Goal: Task Accomplishment & Management: Use online tool/utility

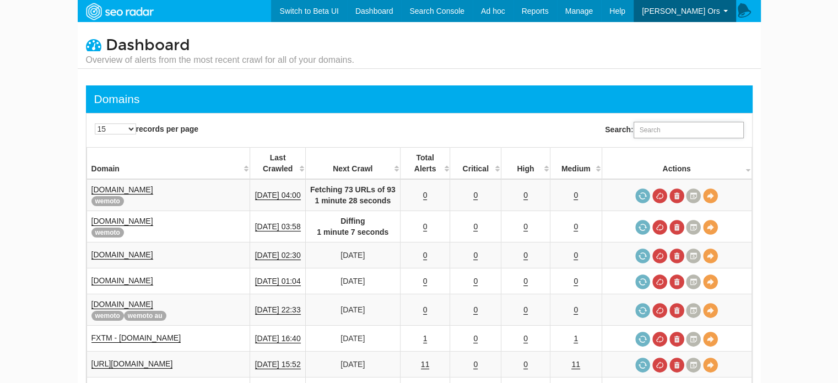
click at [674, 126] on input "Search:" at bounding box center [688, 130] width 110 height 17
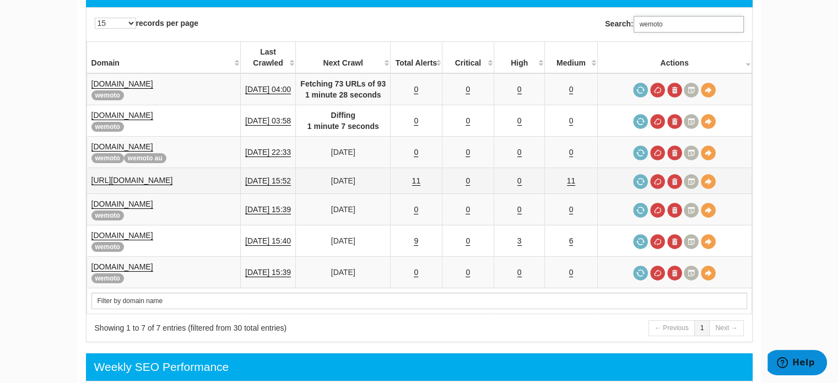
scroll to position [110, 0]
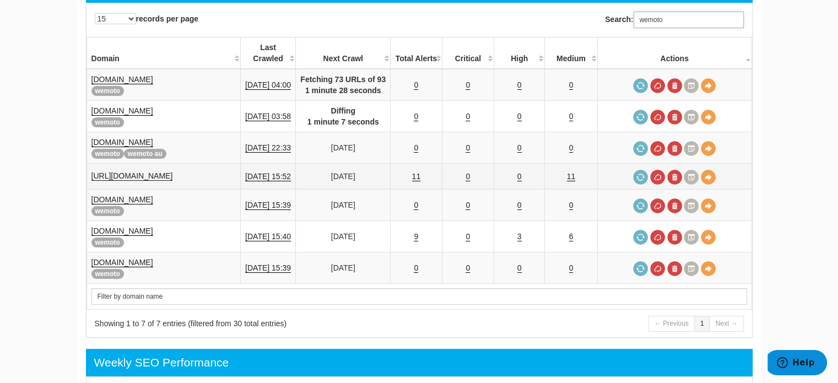
type input "wemoto"
click at [173, 171] on link "[URL][DOMAIN_NAME]" at bounding box center [132, 175] width 82 height 9
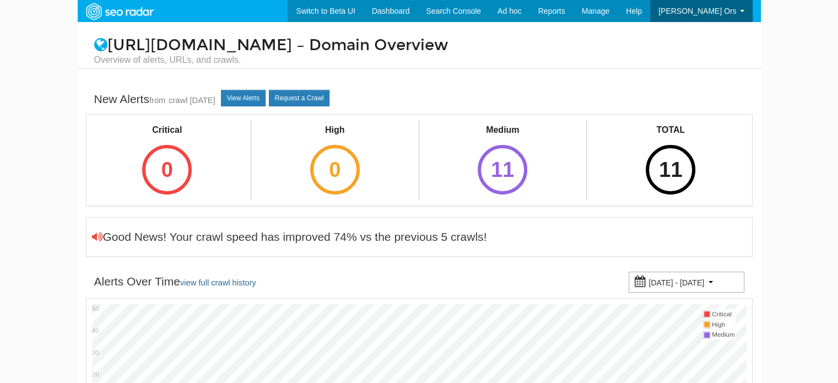
scroll to position [44, 0]
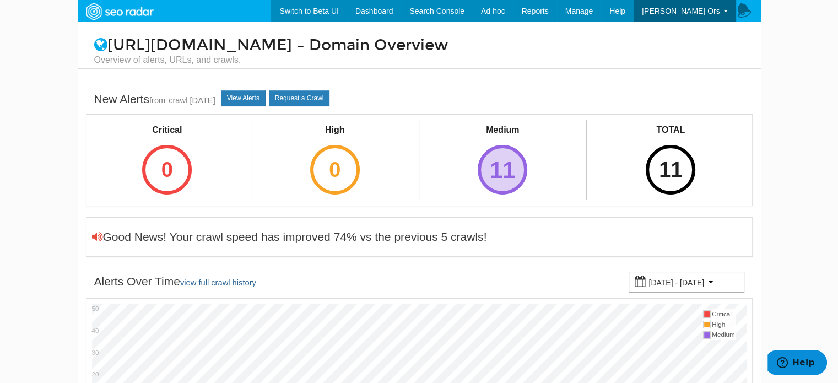
click at [501, 180] on div "11" at bounding box center [503, 170] width 50 height 50
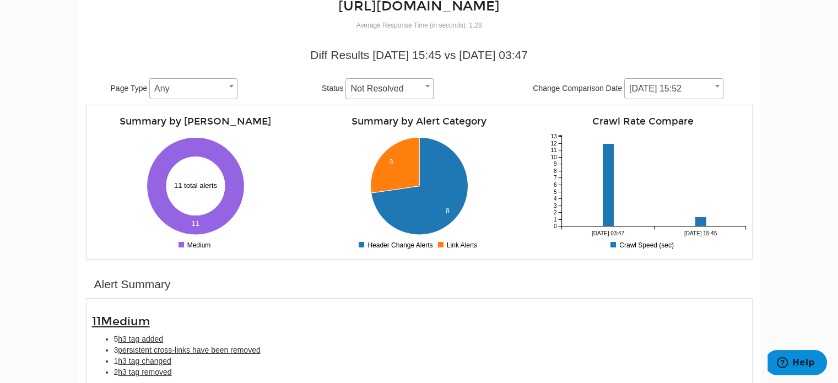
scroll to position [275, 0]
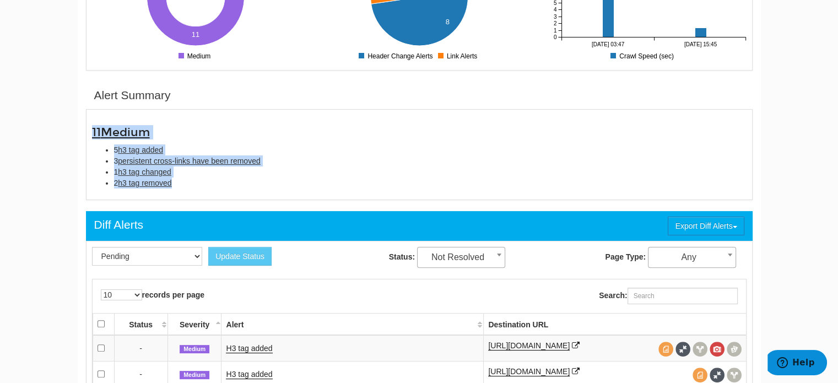
drag, startPoint x: 106, startPoint y: 134, endPoint x: 183, endPoint y: 189, distance: 95.5
click at [183, 189] on div "11 Medium 5 h3 tag added 3 persistent cross-links have been removed 1 h3 tag ch…" at bounding box center [419, 154] width 671 height 79
copy div "11 Medium 5 h3 tag added 3 persistent cross-links have been removed 1 h3 tag ch…"
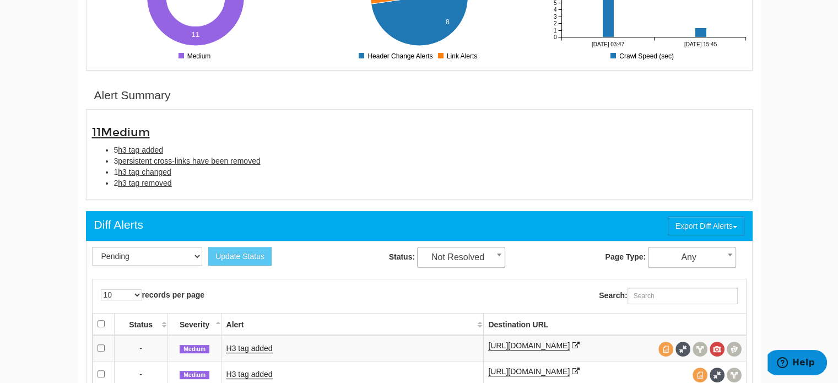
drag, startPoint x: 61, startPoint y: 204, endPoint x: 40, endPoint y: 121, distance: 85.9
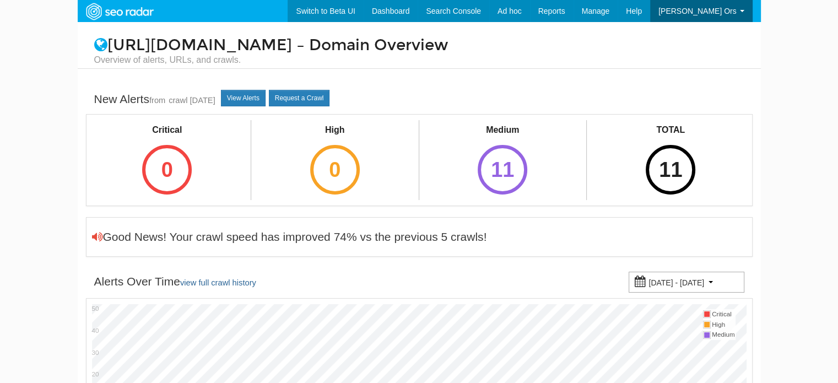
scroll to position [44, 0]
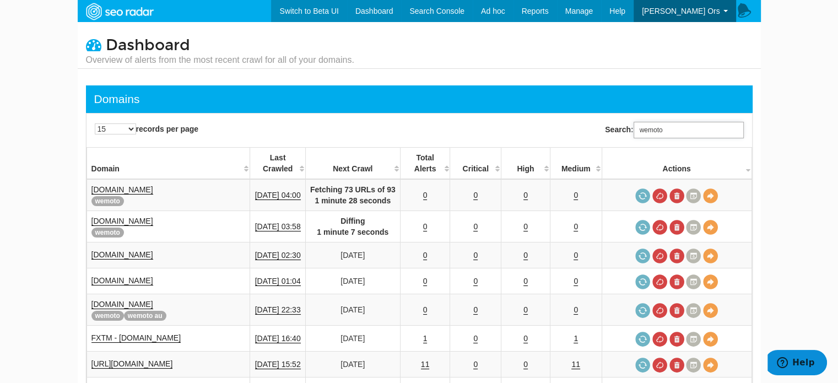
click at [652, 135] on input "wemoto" at bounding box center [688, 130] width 110 height 17
click at [674, 127] on input "wemoto" at bounding box center [688, 130] width 110 height 17
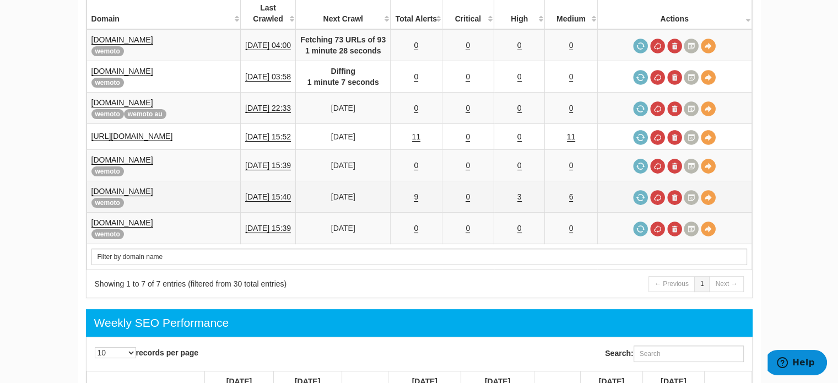
scroll to position [165, 0]
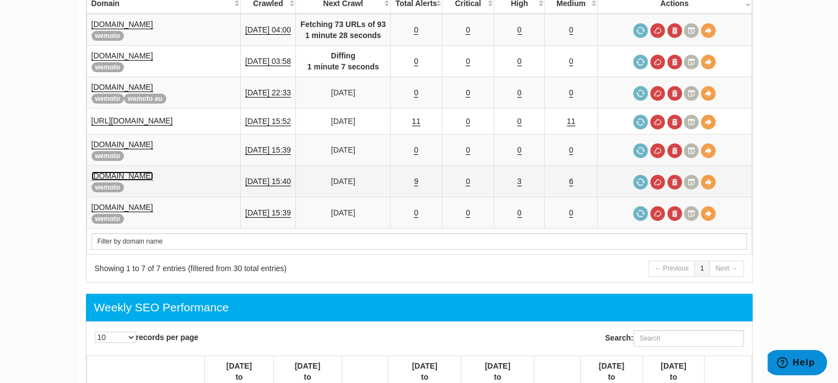
click at [139, 174] on link "www.wemoto.es" at bounding box center [122, 175] width 62 height 9
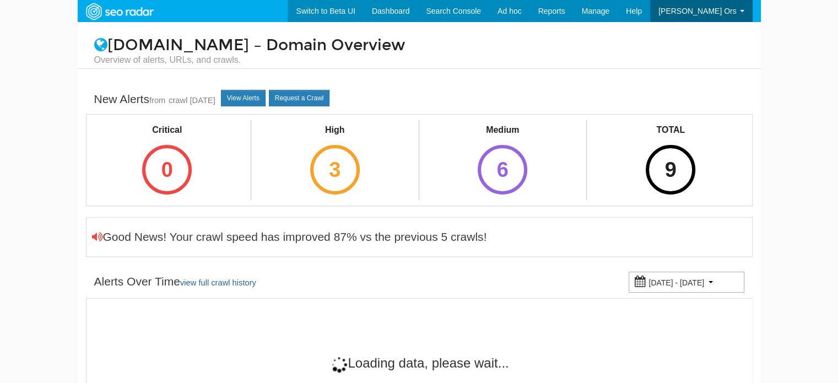
scroll to position [44, 0]
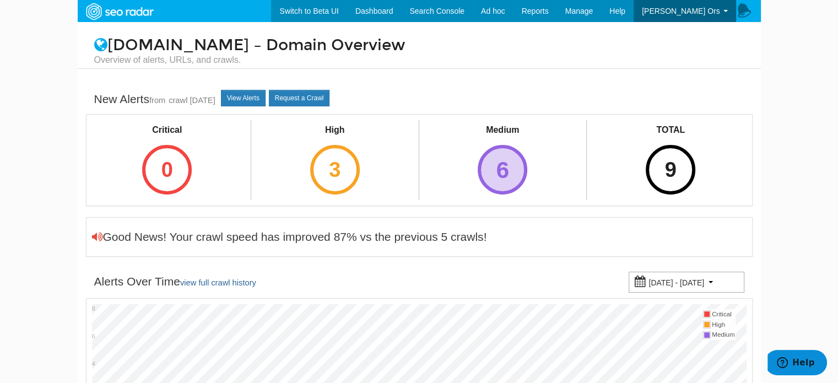
click at [498, 171] on div "6" at bounding box center [503, 170] width 50 height 50
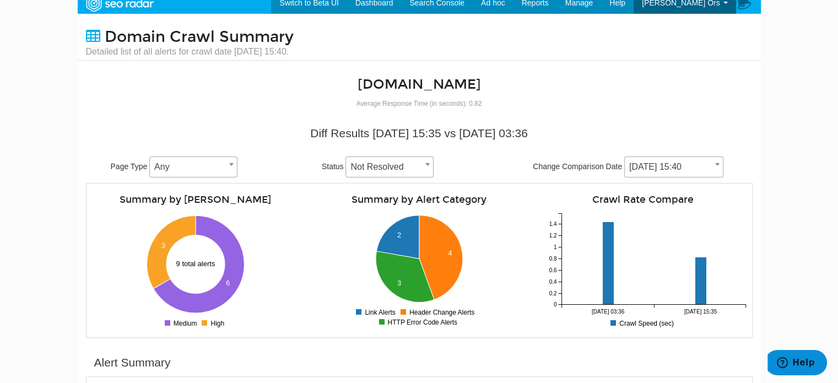
scroll to position [220, 0]
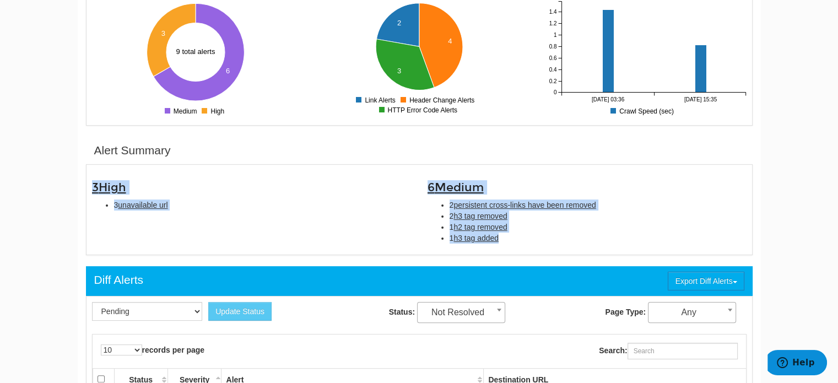
drag, startPoint x: 94, startPoint y: 180, endPoint x: 507, endPoint y: 242, distance: 417.7
click at [507, 242] on div "3 High 3 unavailable url 6 Medium 2 persistent cross-links have been removed 2 …" at bounding box center [419, 209] width 671 height 79
copy div "3 High 3 unavailable url 6 Medium 2 persistent cross-links have been removed 2 …"
click at [313, 223] on div "3 High 3 unavailable url 6 Medium 2 persistent cross-links have been removed 2 …" at bounding box center [419, 209] width 671 height 79
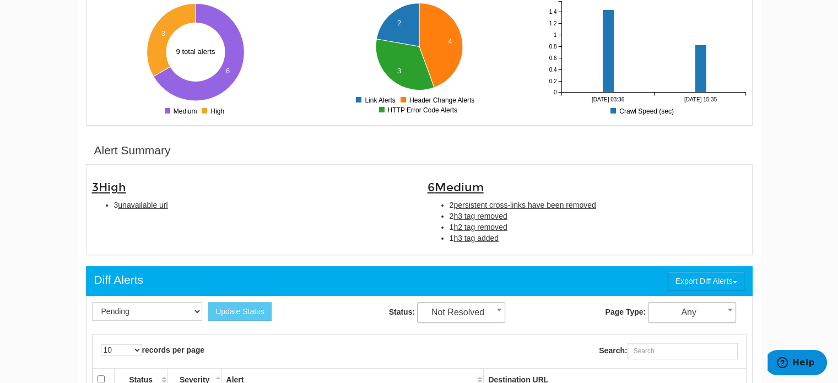
drag, startPoint x: 149, startPoint y: 204, endPoint x: 130, endPoint y: 210, distance: 20.1
click at [118, 221] on div "3 High 3 unavailable url 6 Medium 2 persistent cross-links have been removed 2 …" at bounding box center [419, 209] width 671 height 79
click at [133, 208] on span "unavailable url" at bounding box center [143, 205] width 50 height 9
type input "unavailable url"
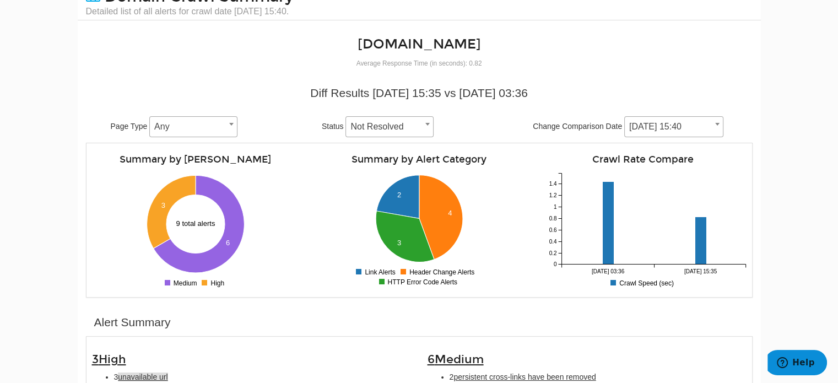
scroll to position [0, 0]
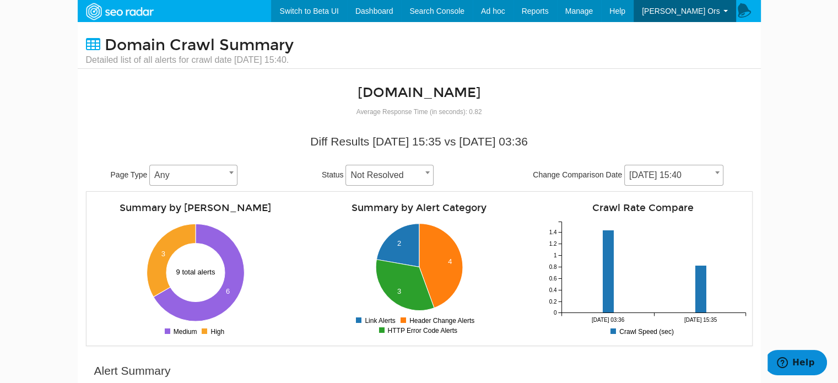
click at [26, 241] on body "Switch to Beta UI Dashboard Search Console Keyword Winners and Losers Page Winn…" at bounding box center [419, 191] width 838 height 383
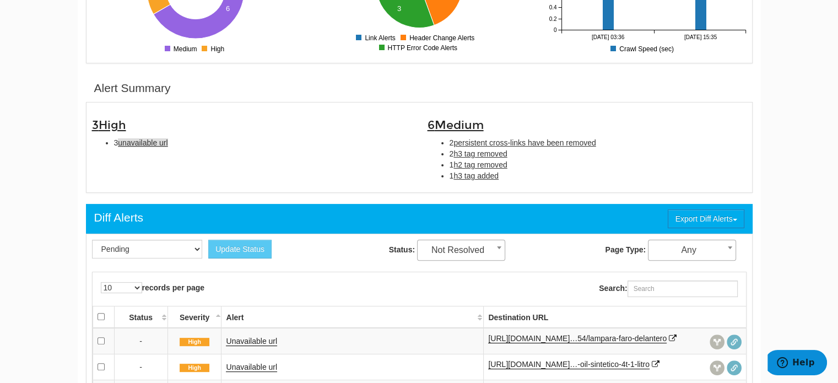
scroll to position [331, 0]
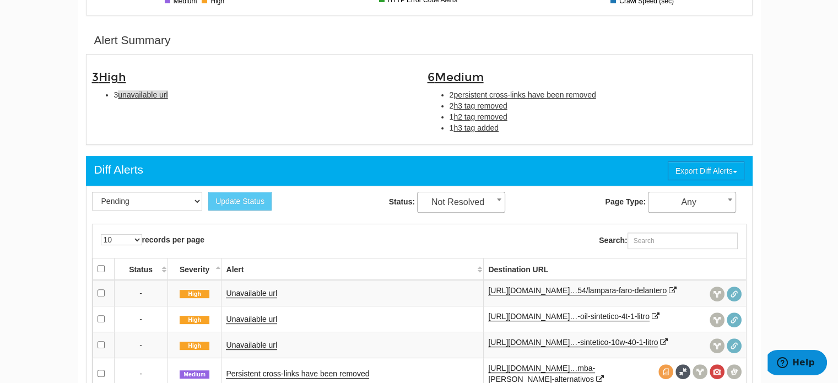
click at [203, 136] on div "3 High 3 unavailable url 6 Medium 2 persistent cross-links have been removed 2 …" at bounding box center [419, 99] width 671 height 79
click at [155, 94] on span "unavailable url" at bounding box center [143, 94] width 50 height 9
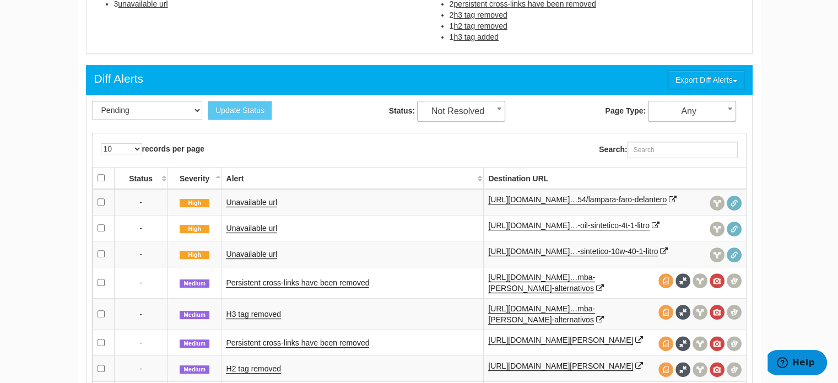
scroll to position [441, 0]
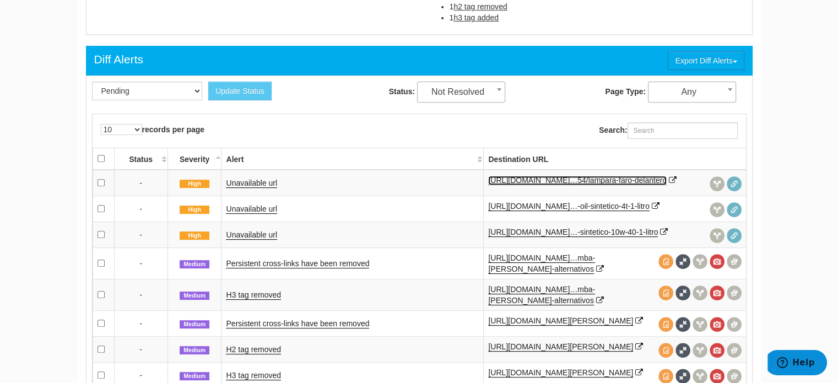
click at [509, 185] on link "https://www.wemoto.es/motos/kymco/agility…54/lampara-faro-delantero" at bounding box center [577, 180] width 178 height 9
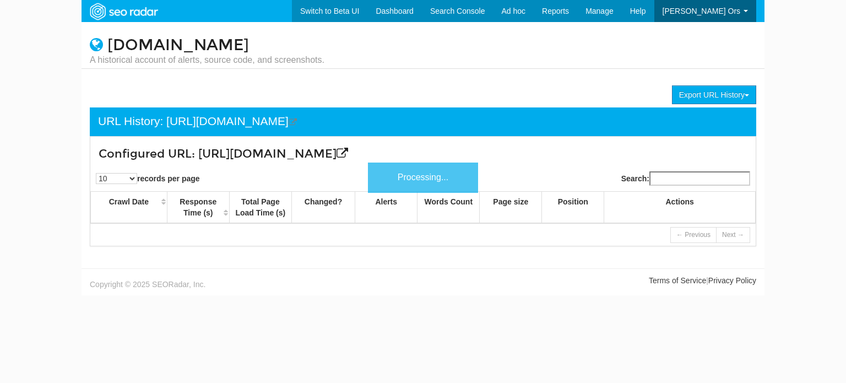
scroll to position [44, 0]
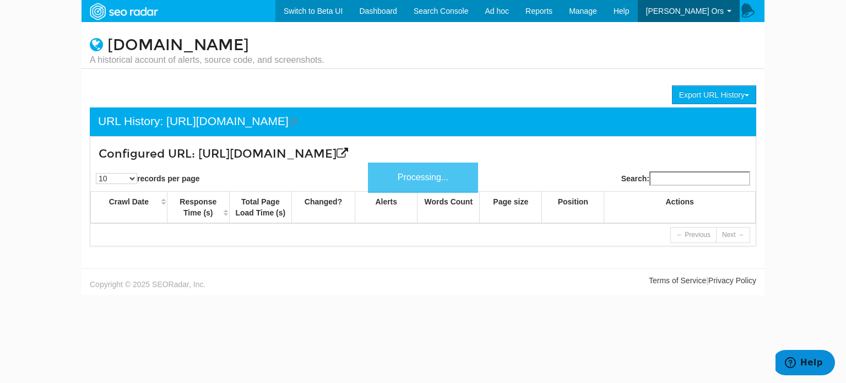
click at [268, 158] on h3 "Configured URL: [URL][DOMAIN_NAME]" at bounding box center [368, 154] width 538 height 13
click at [337, 159] on icon at bounding box center [343, 154] width 12 height 12
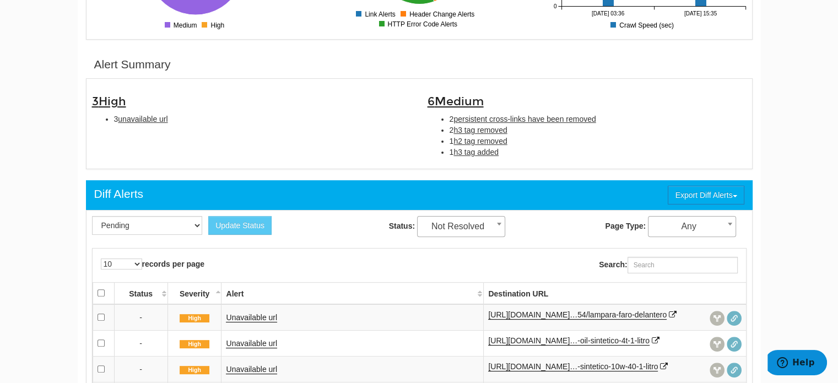
scroll to position [441, 0]
